Goal: Browse casually: Explore the website without a specific task or goal

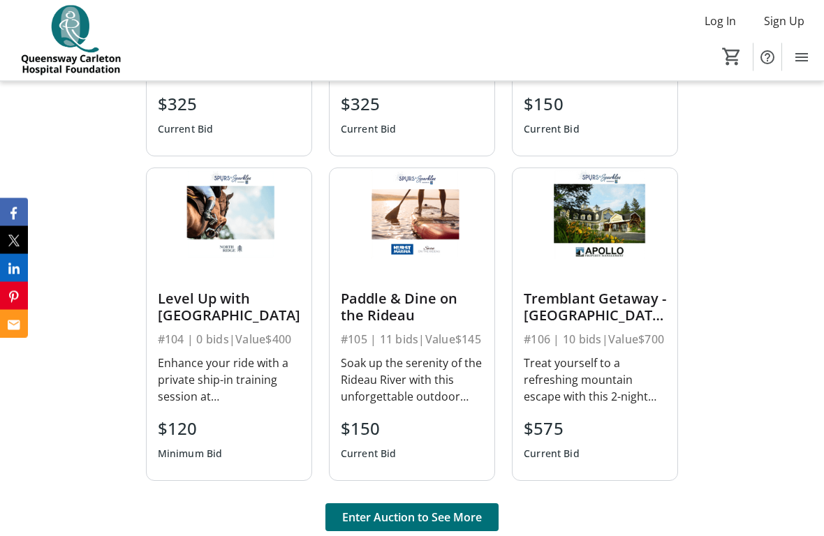
scroll to position [841, 0]
click at [412, 302] on div "Paddle & Dine on the Rideau" at bounding box center [412, 307] width 142 height 34
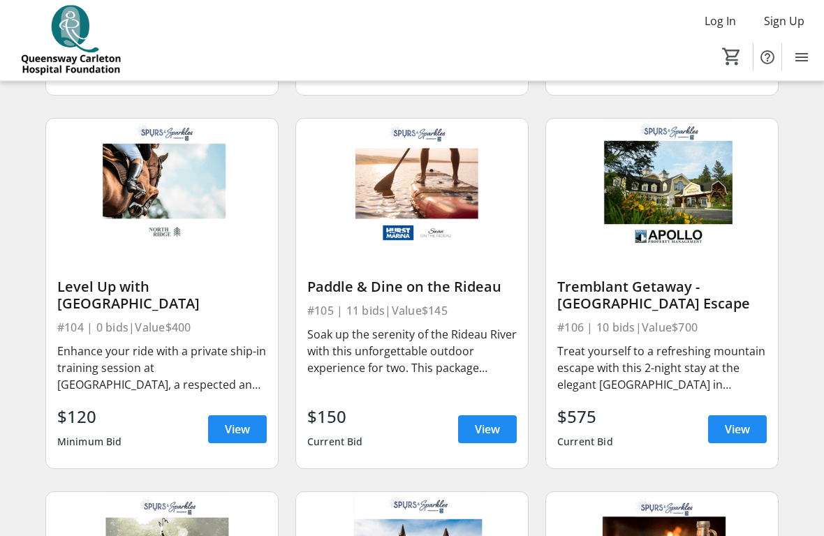
scroll to position [461, 0]
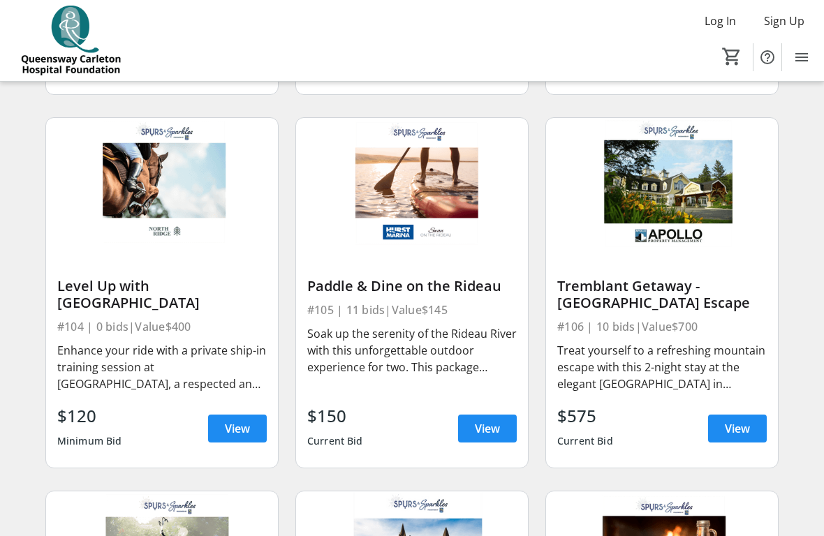
click at [489, 427] on span "View" at bounding box center [487, 428] width 25 height 17
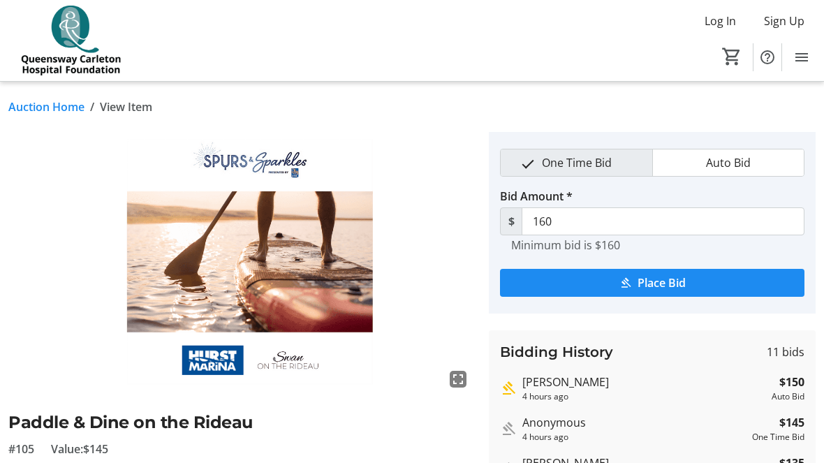
click at [27, 104] on link "Auction Home" at bounding box center [46, 106] width 76 height 17
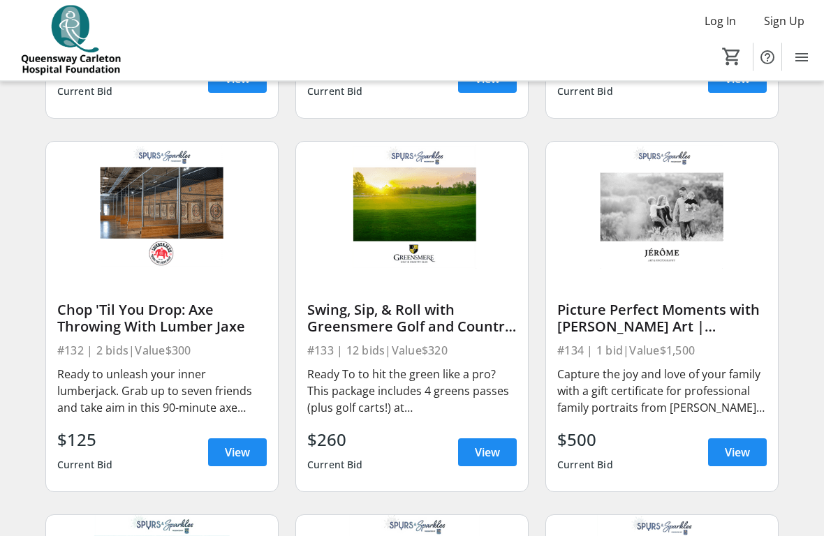
scroll to position [3799, 0]
click at [498, 455] on span "View" at bounding box center [487, 452] width 25 height 17
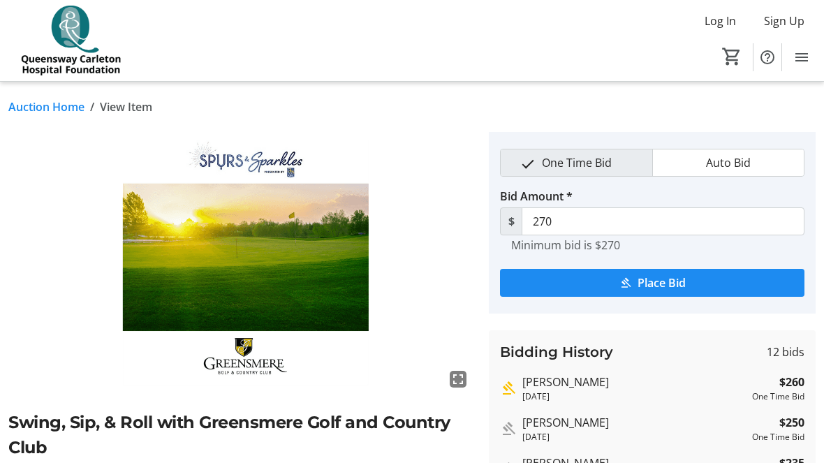
click at [27, 101] on link "Auction Home" at bounding box center [46, 106] width 76 height 17
